Goal: Information Seeking & Learning: Learn about a topic

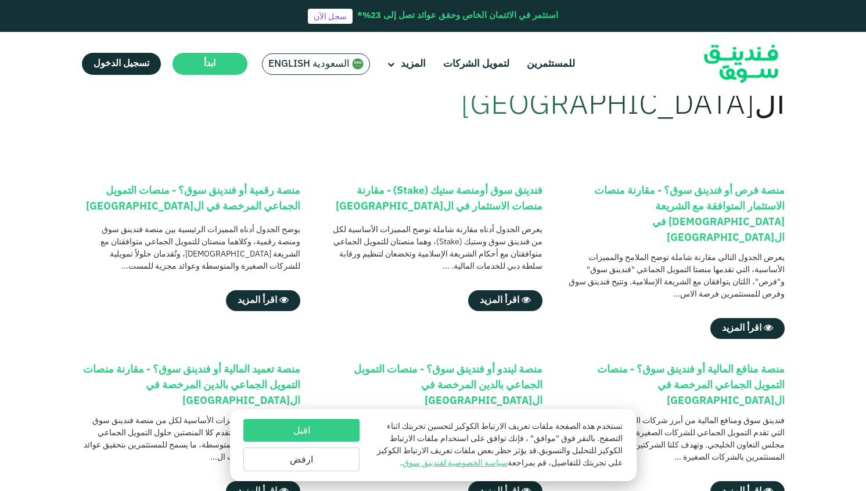
scroll to position [40, 0]
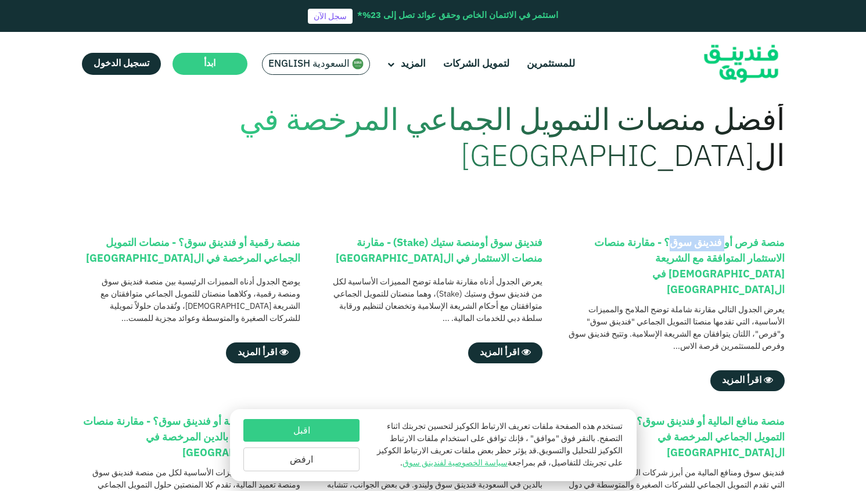
drag, startPoint x: 726, startPoint y: 244, endPoint x: 672, endPoint y: 246, distance: 54.0
click at [672, 246] on div "منصة فرص أو فندينق سوق؟ - مقارنة منصات الاستثمار المتوافقة مع الشريعة [DEMOGRAP…" at bounding box center [675, 267] width 219 height 63
copy div "فندينق سوق"
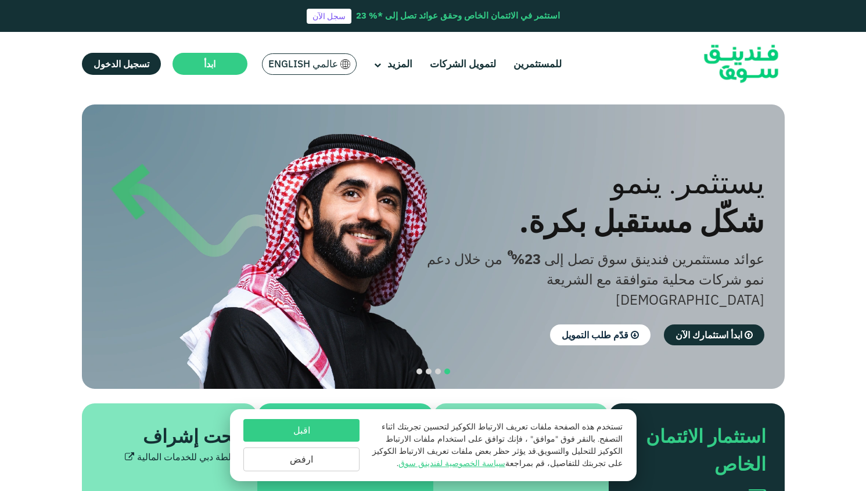
click at [319, 430] on button "اقبل" at bounding box center [301, 430] width 116 height 23
